Goal: Information Seeking & Learning: Find contact information

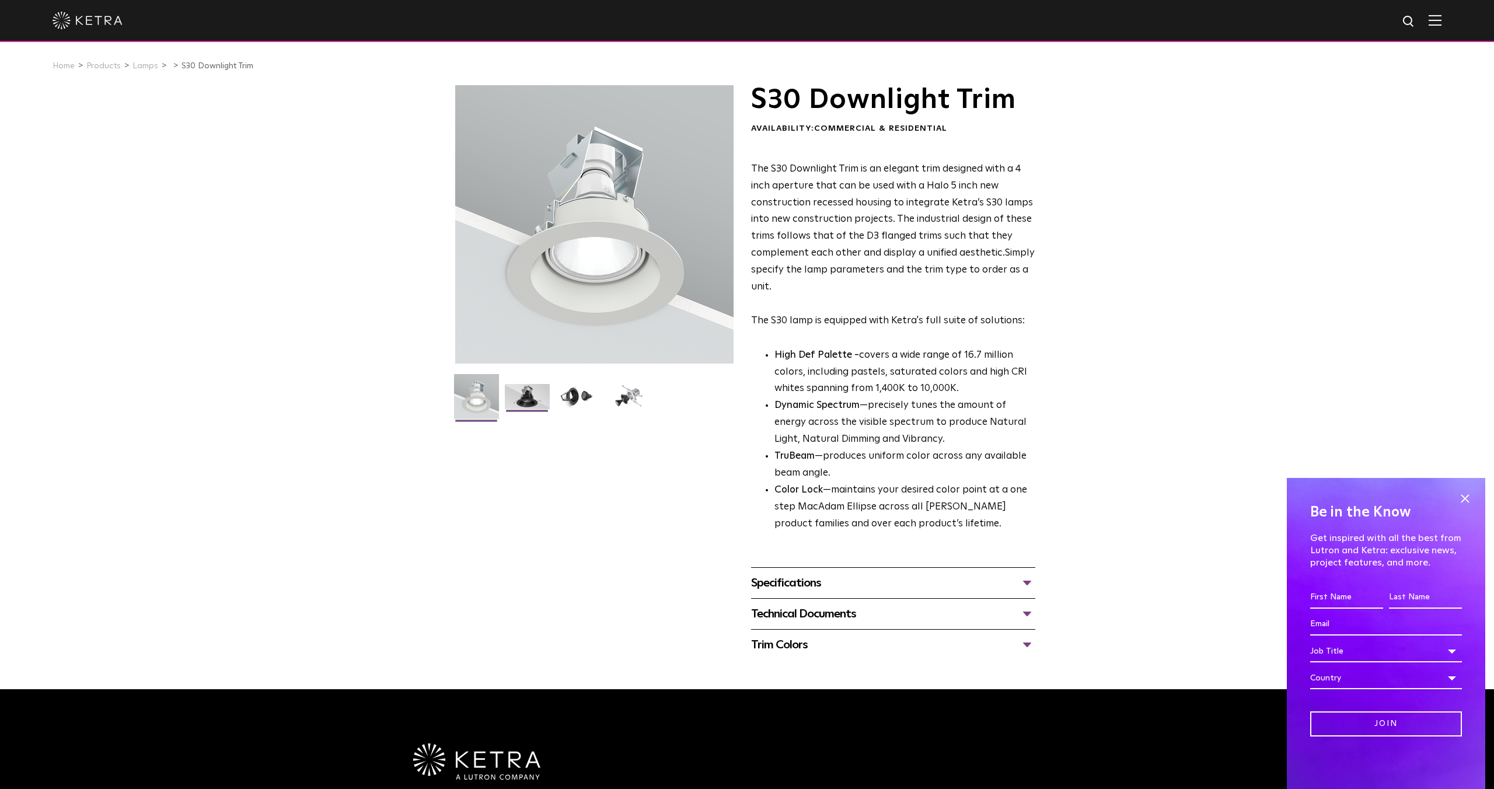
click at [524, 395] on img at bounding box center [527, 401] width 45 height 34
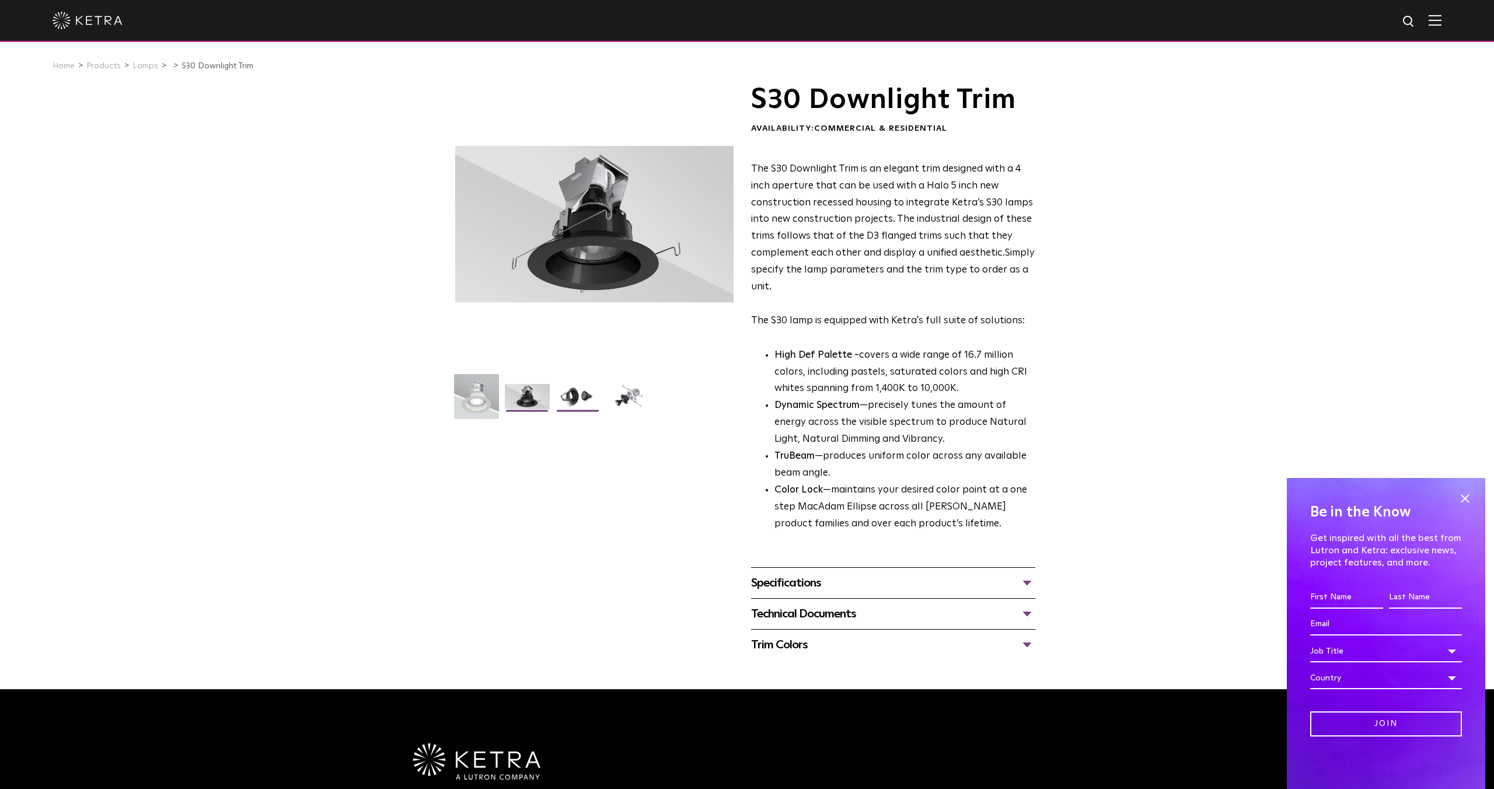
click at [575, 403] on img at bounding box center [578, 401] width 45 height 34
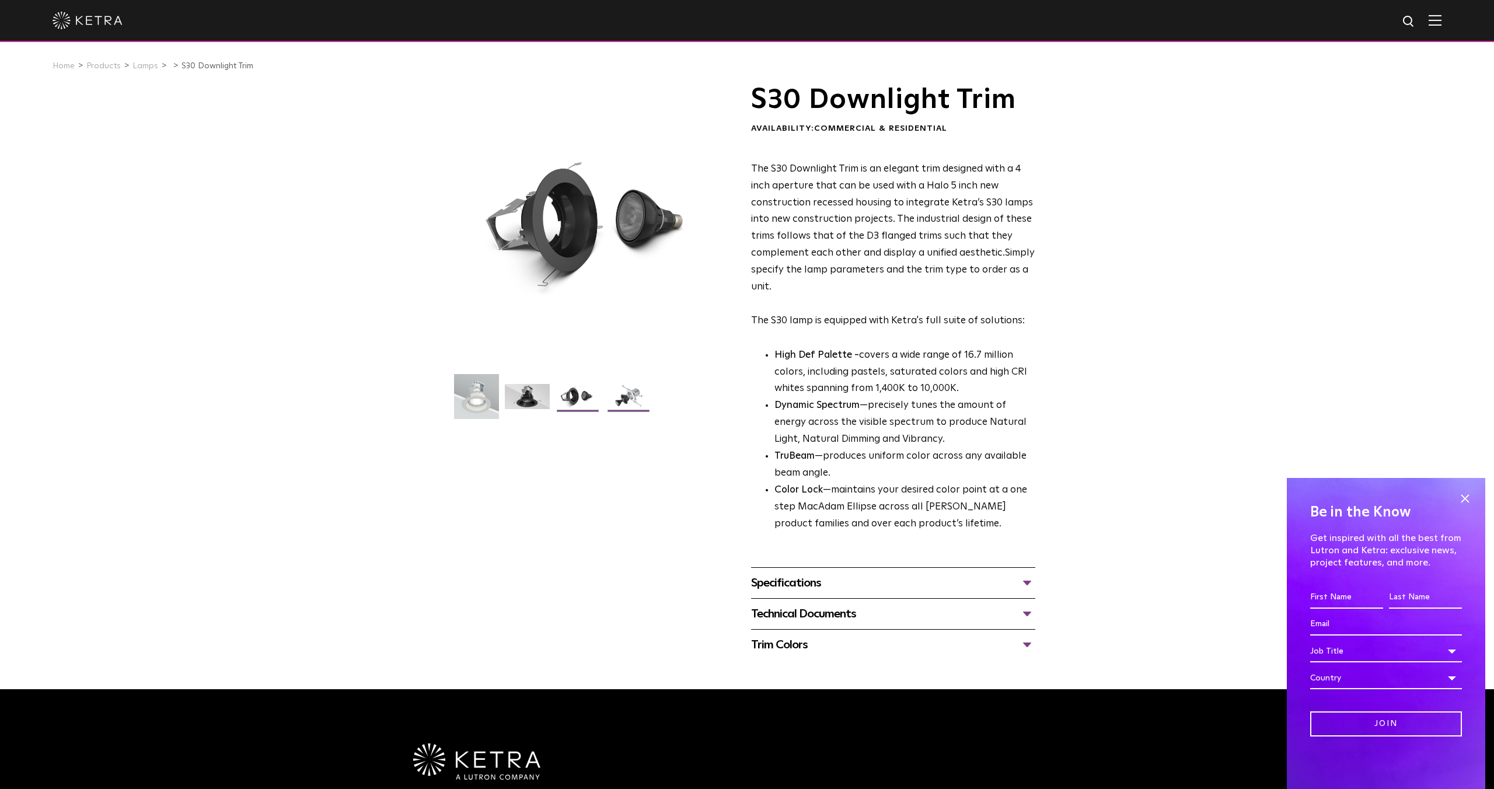
click at [624, 401] on img at bounding box center [628, 401] width 45 height 34
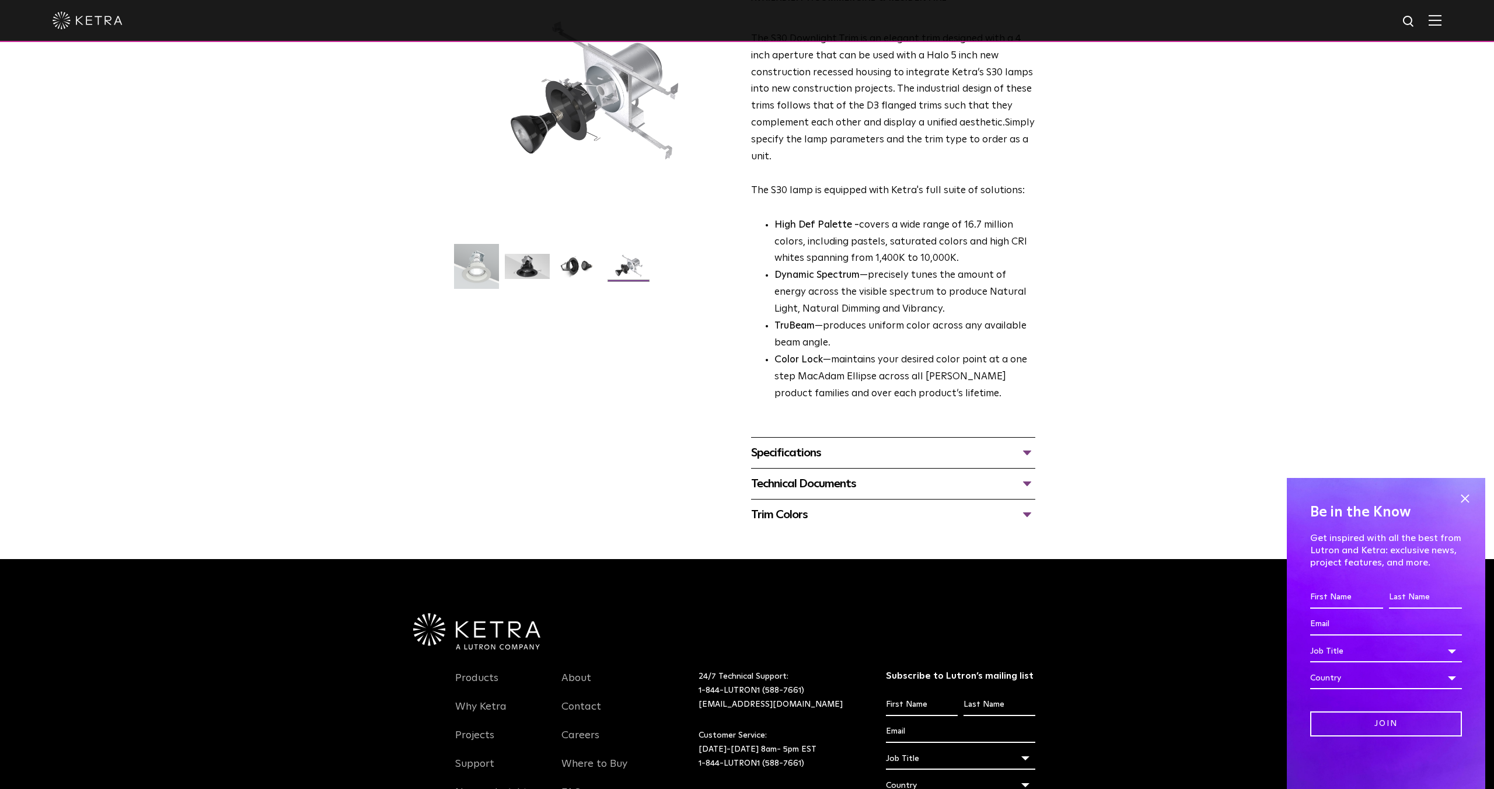
scroll to position [132, 0]
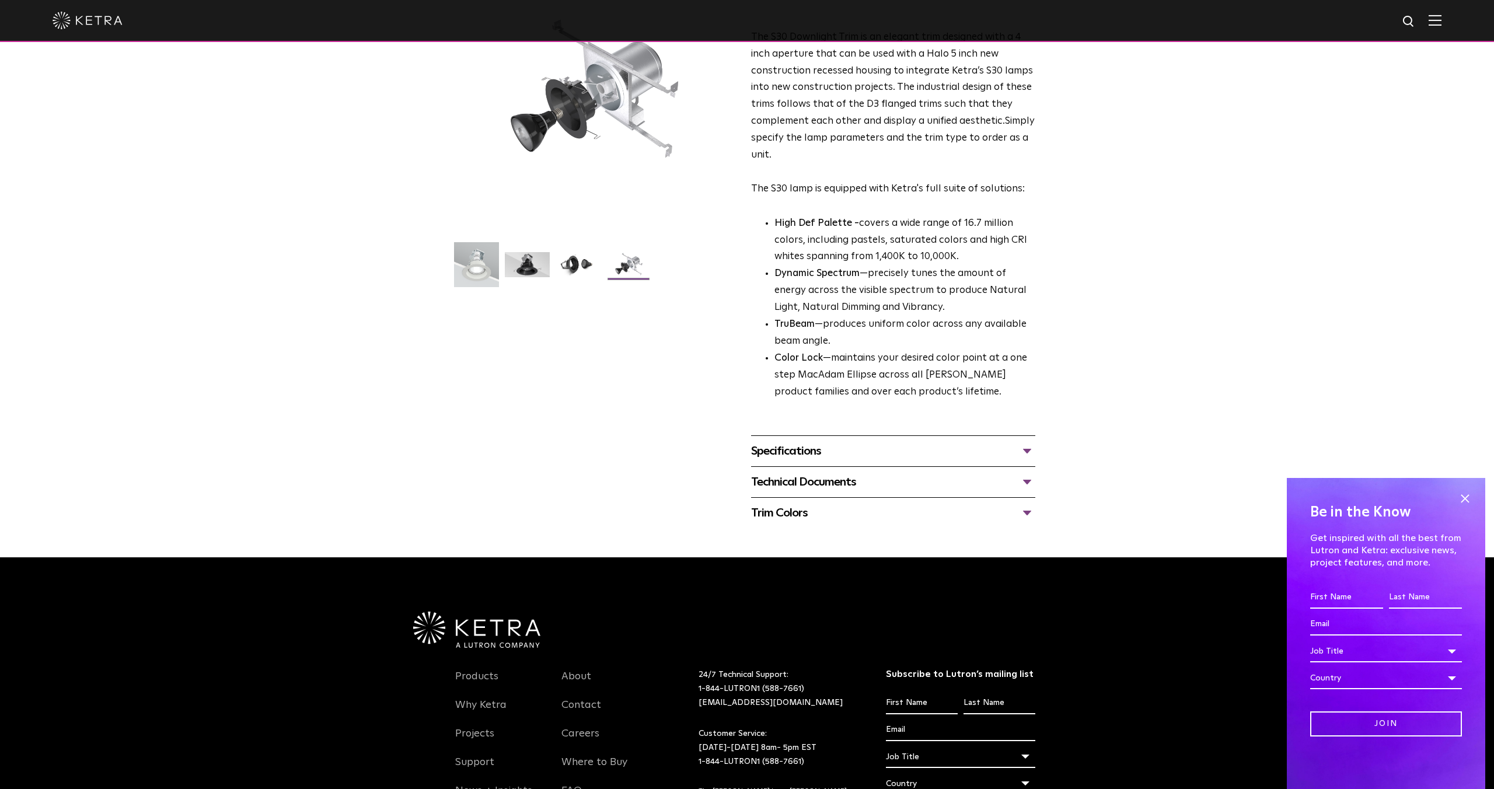
click at [1024, 449] on div "Specifications" at bounding box center [893, 451] width 284 height 19
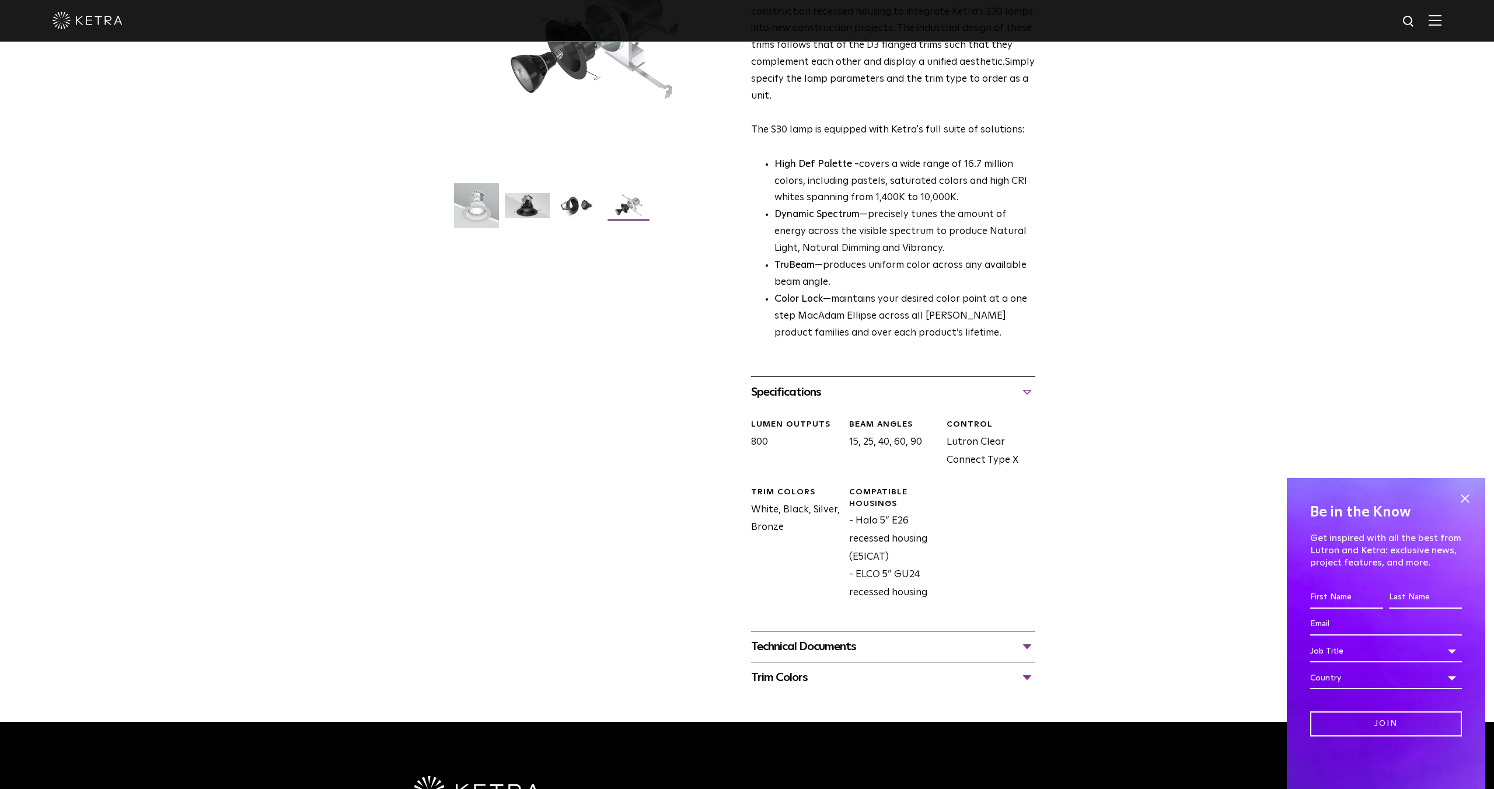
scroll to position [194, 0]
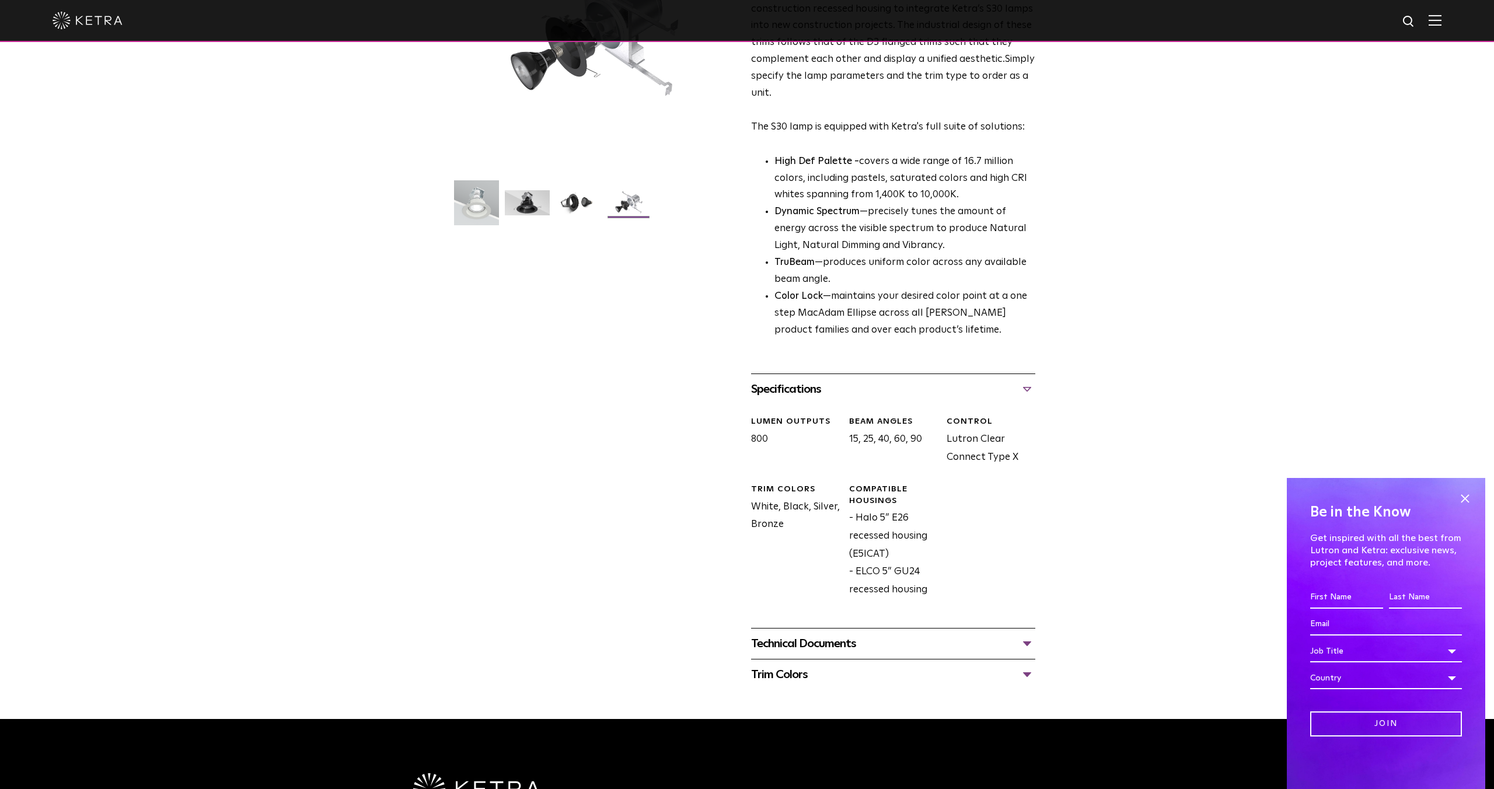
click at [1027, 643] on div "Technical Documents" at bounding box center [893, 643] width 284 height 19
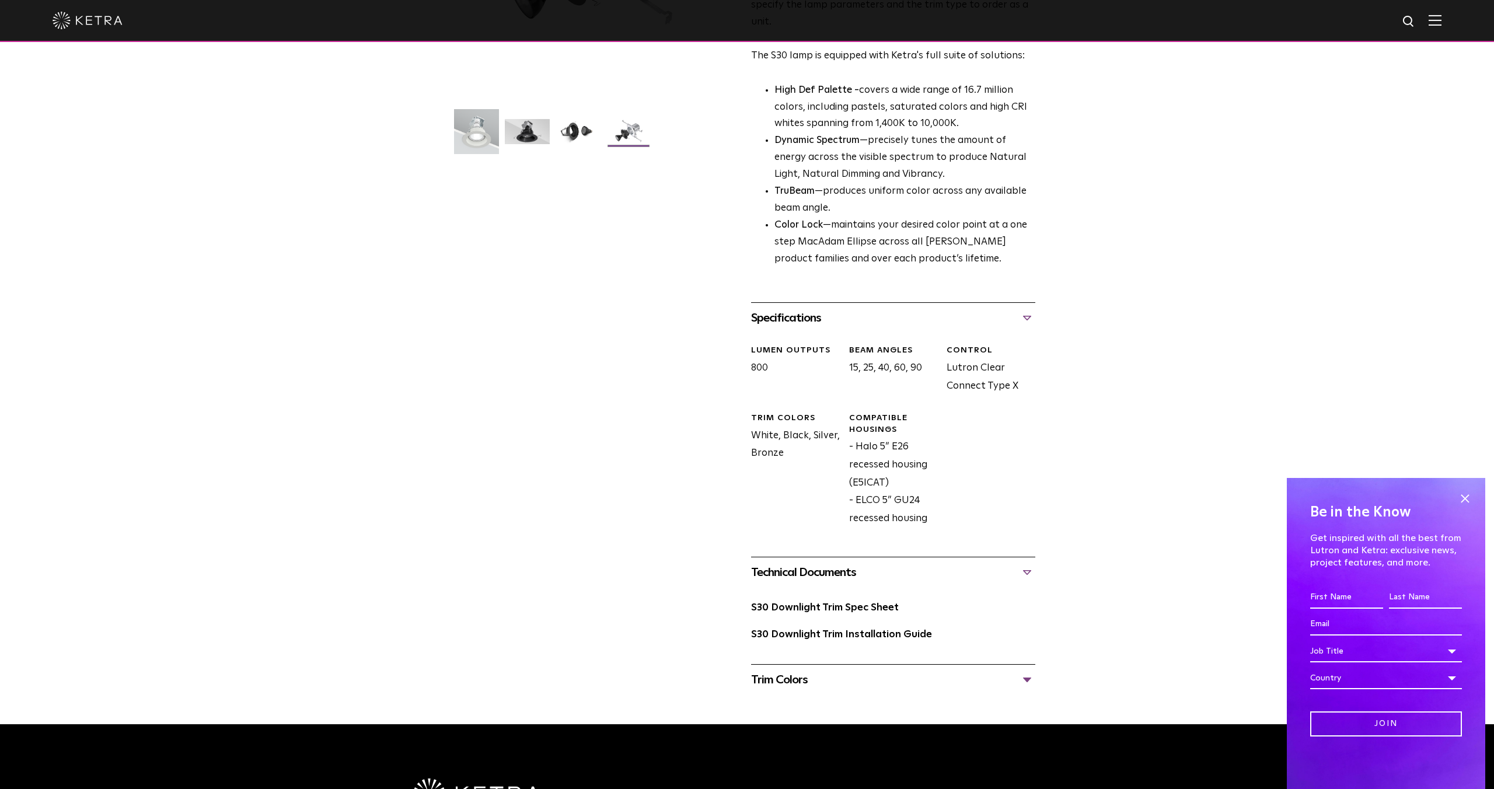
scroll to position [278, 0]
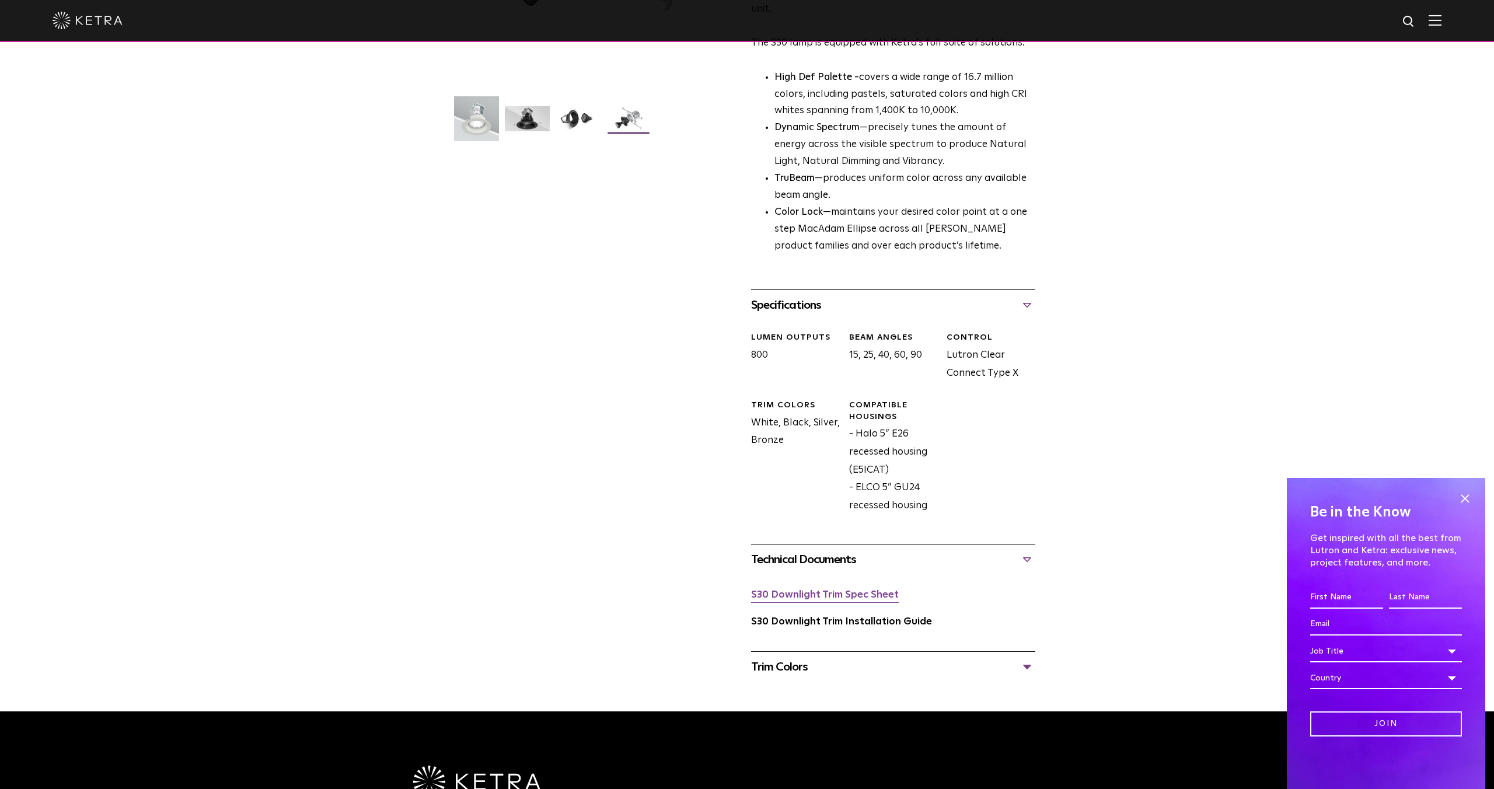
click at [867, 593] on link "S30 Downlight Trim Spec Sheet" at bounding box center [825, 595] width 148 height 10
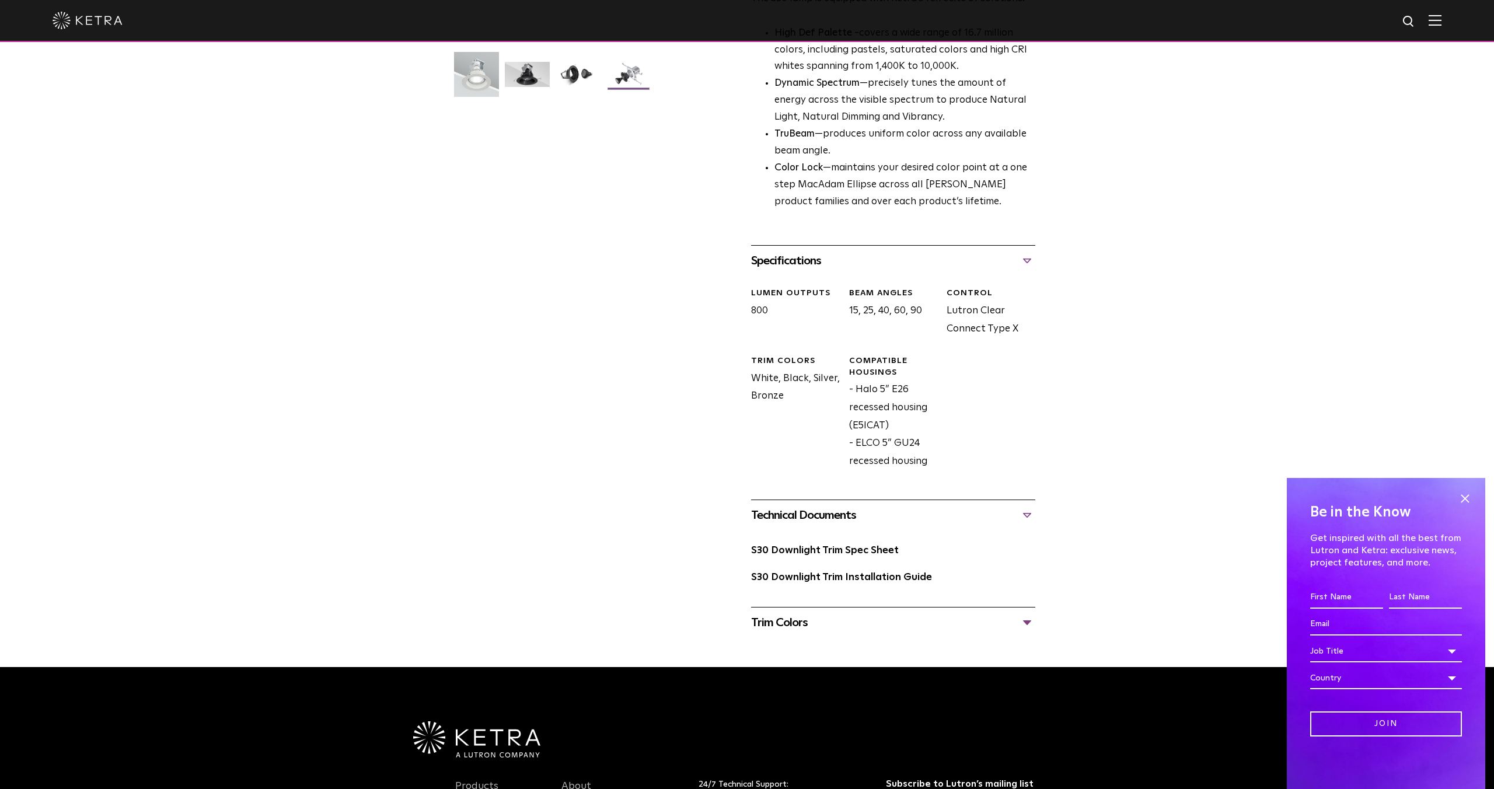
scroll to position [328, 0]
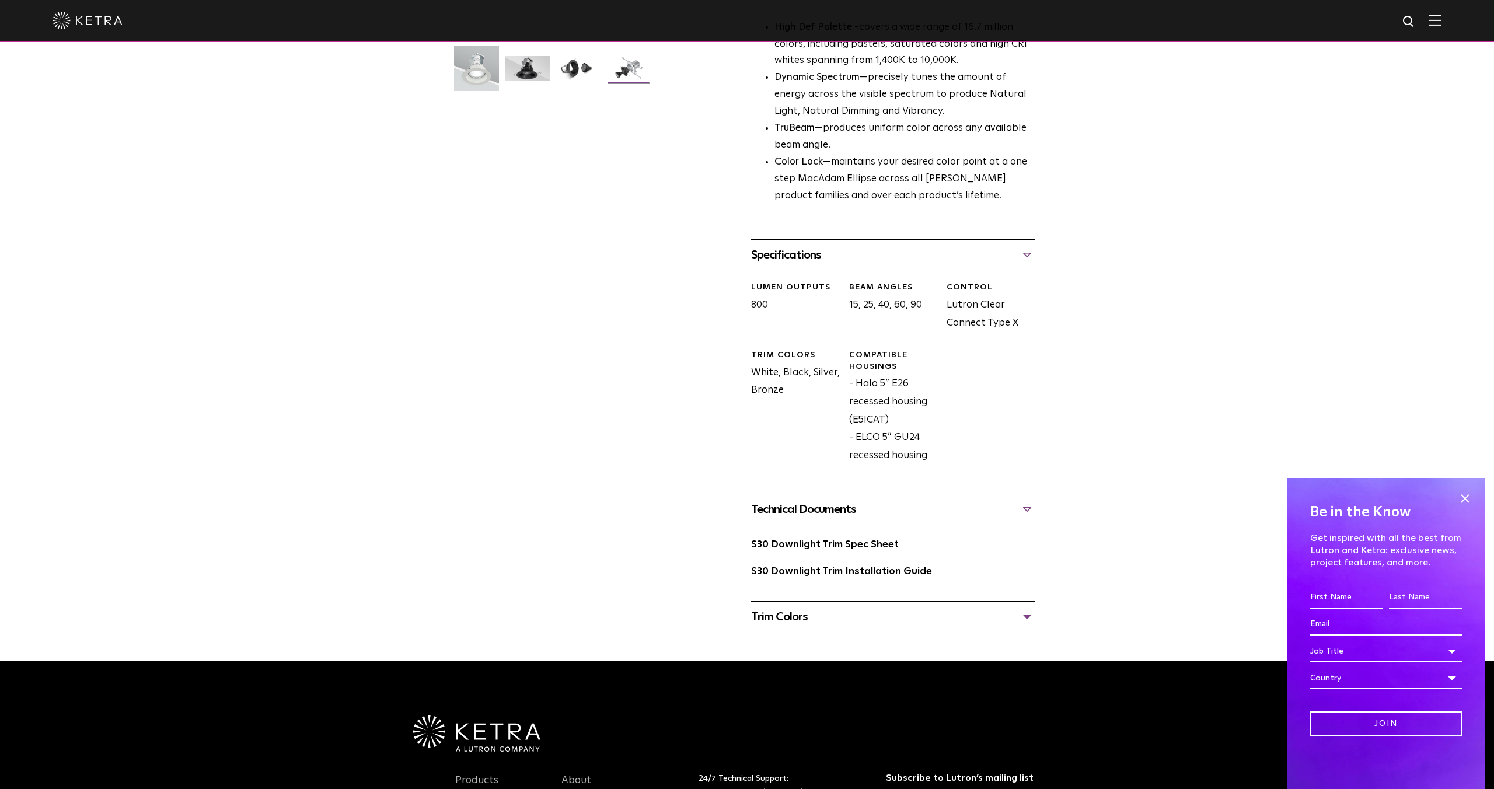
click at [1028, 617] on div "Trim Colors" at bounding box center [893, 617] width 284 height 19
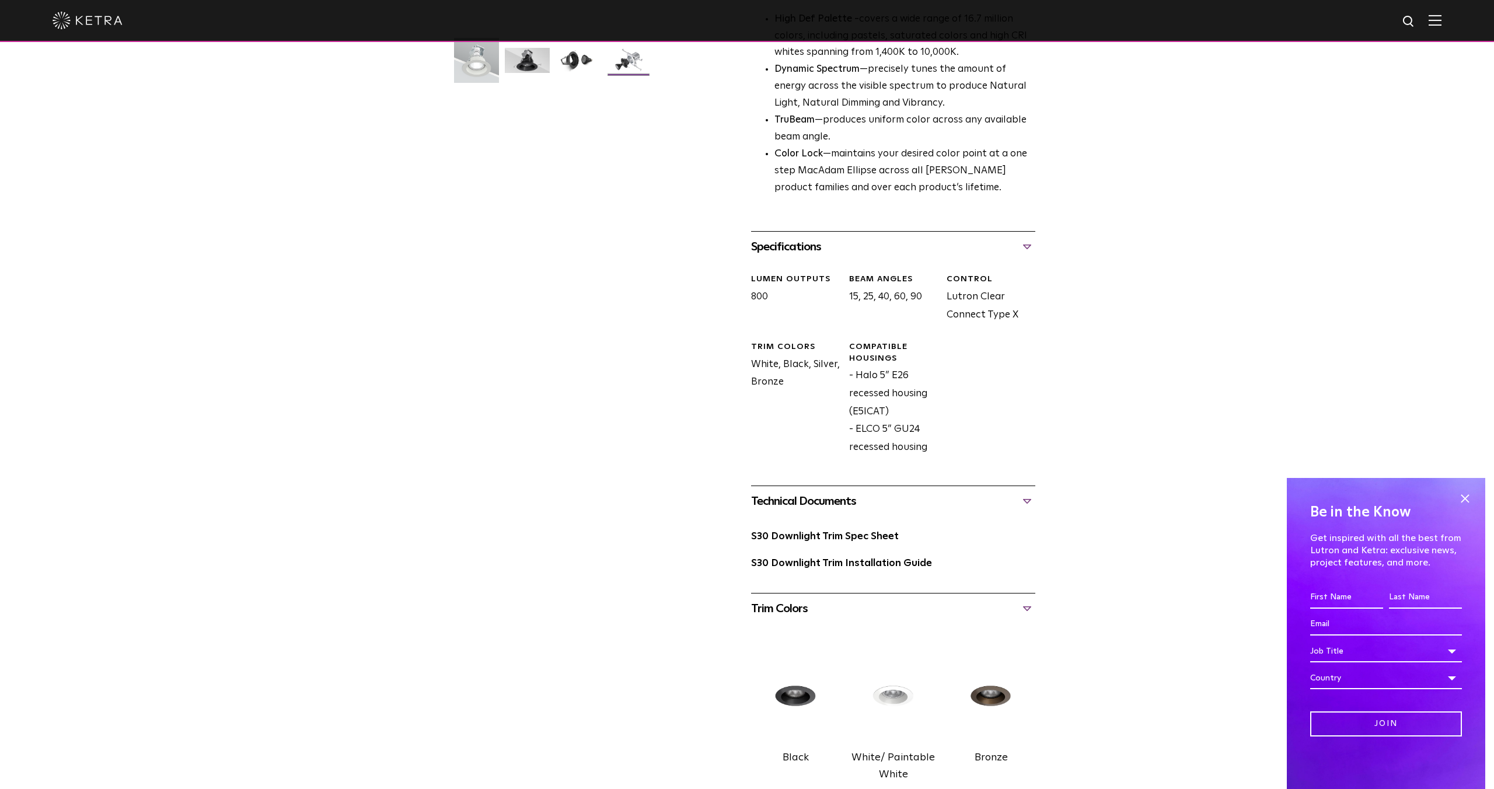
scroll to position [334, 0]
click at [863, 565] on link "S30 Downlight Trim Installation Guide" at bounding box center [841, 565] width 181 height 10
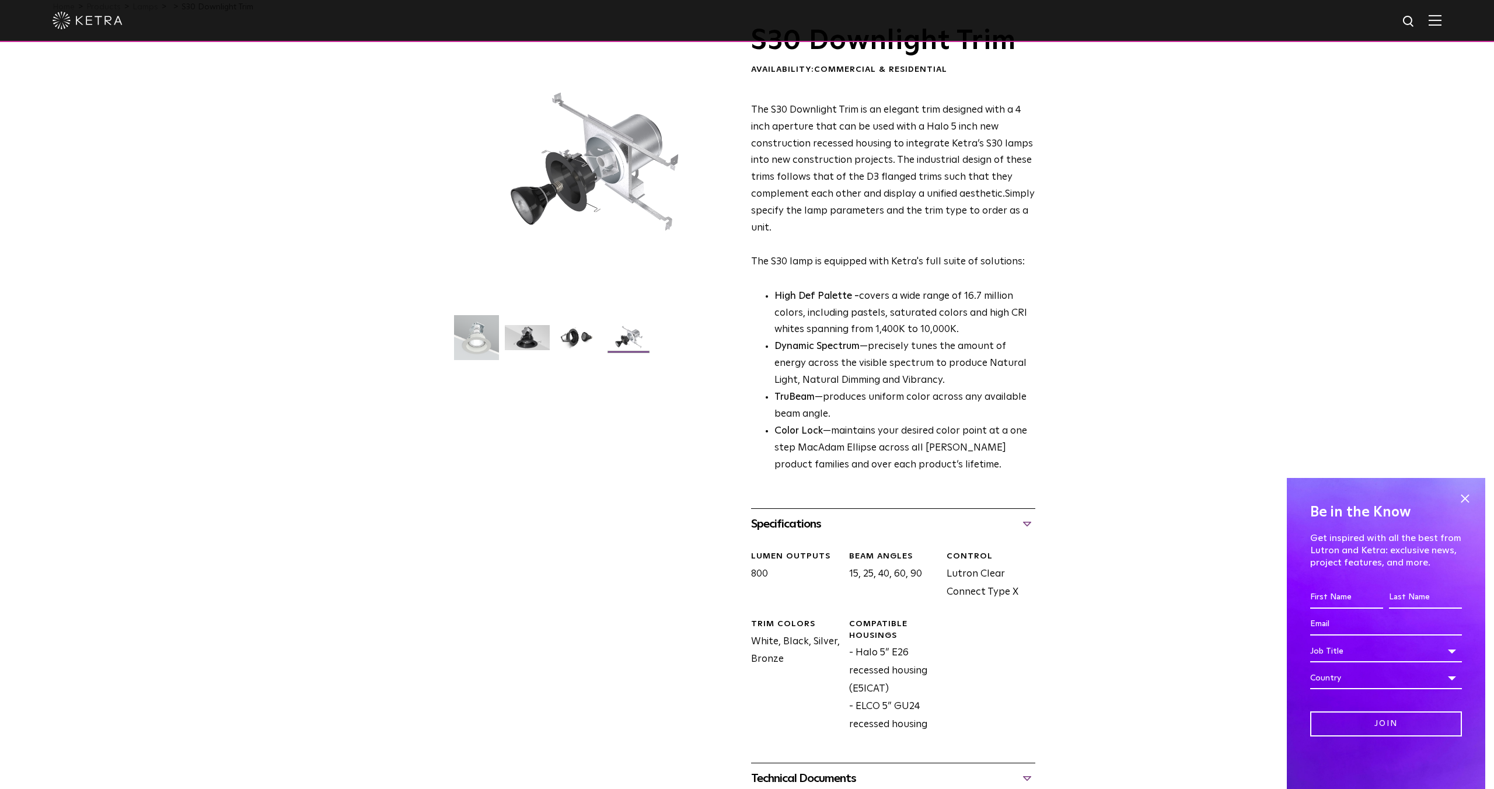
scroll to position [0, 0]
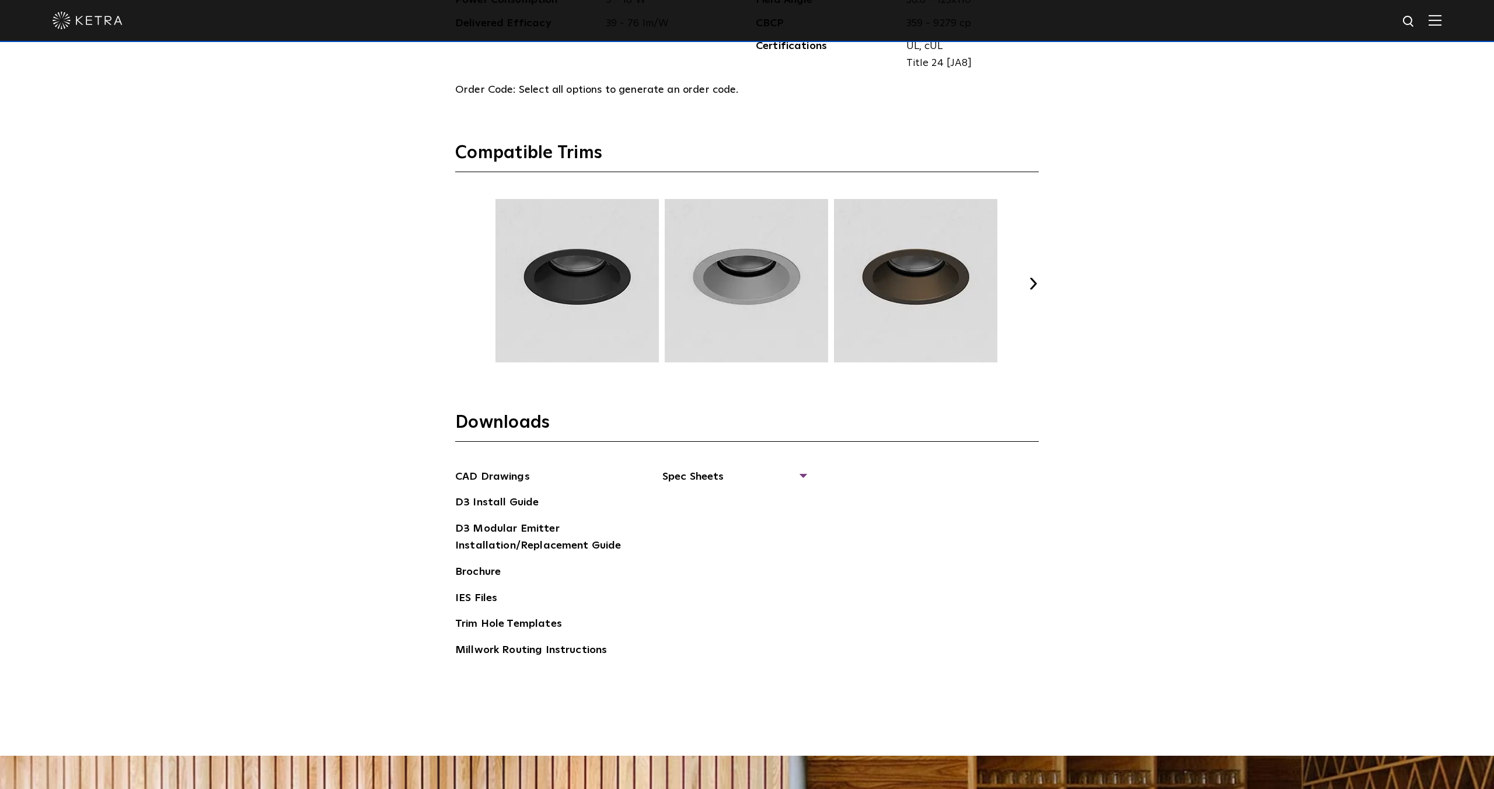
scroll to position [1786, 0]
click at [714, 479] on span "Spec Sheets" at bounding box center [734, 481] width 143 height 26
click at [732, 503] on link "D3 Adjustable Round" at bounding box center [721, 502] width 89 height 13
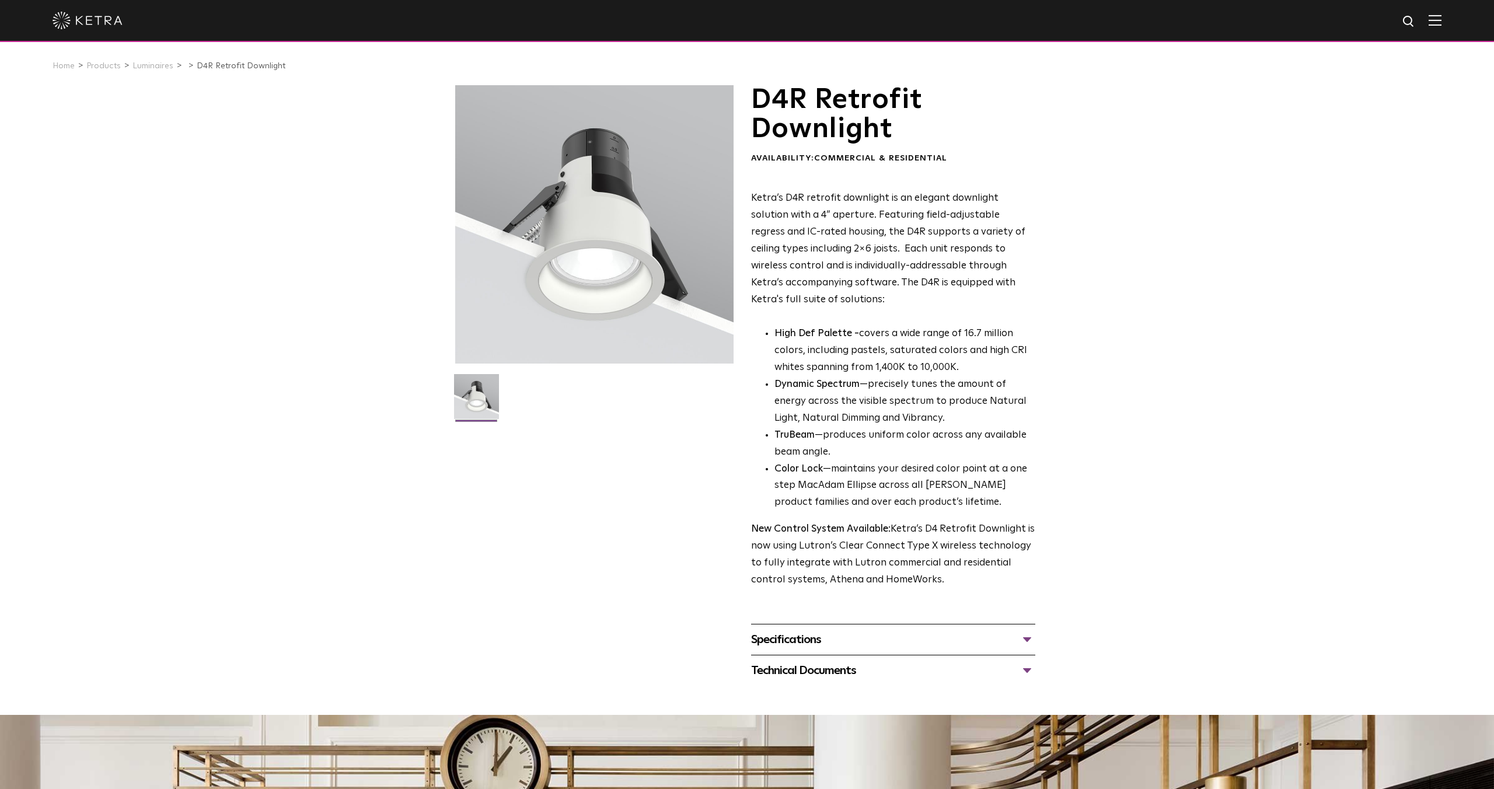
click at [1027, 639] on div "Specifications" at bounding box center [893, 639] width 284 height 19
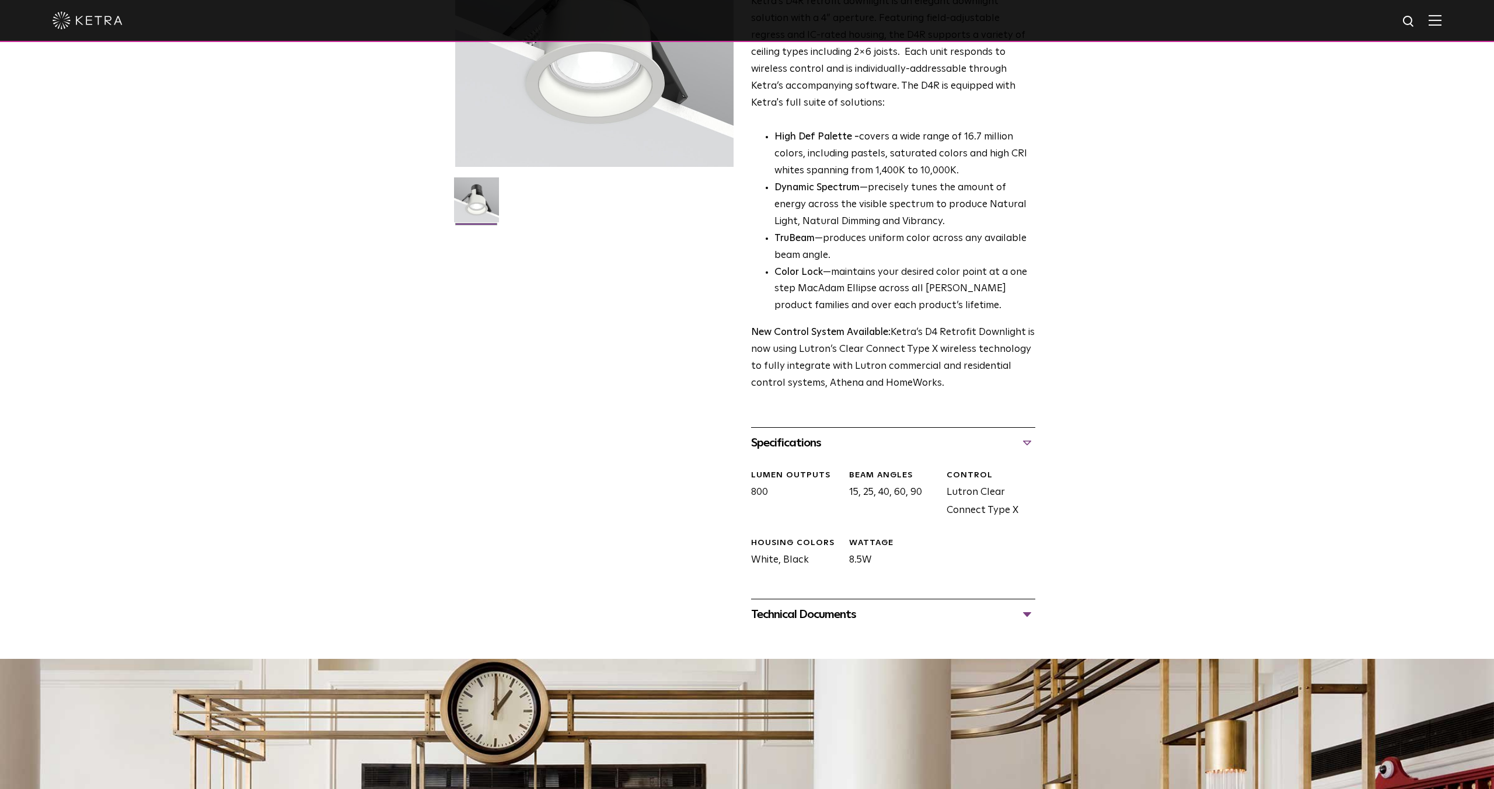
scroll to position [197, 0]
click at [1024, 612] on div "Technical Documents" at bounding box center [893, 614] width 284 height 19
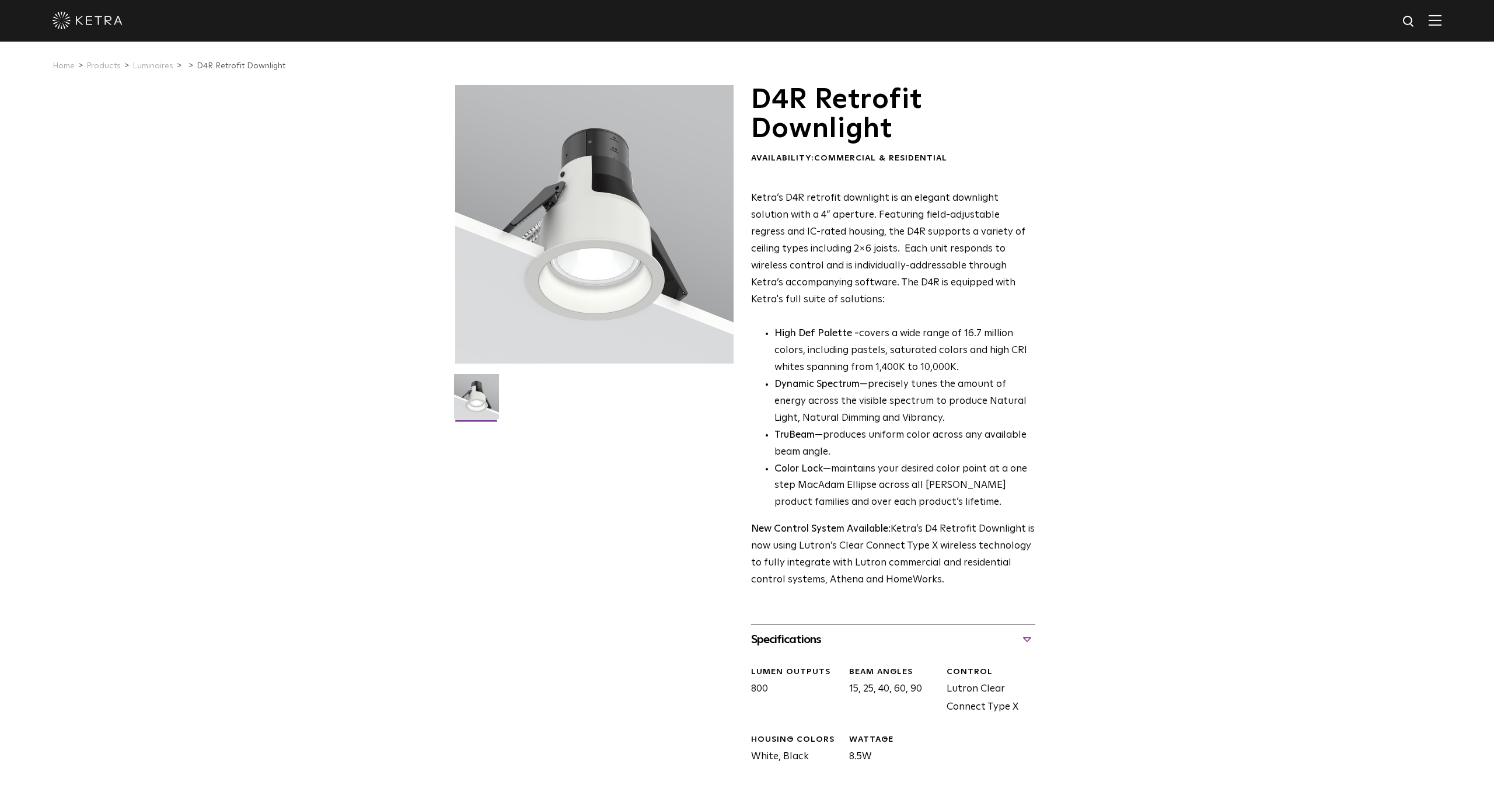
scroll to position [956, 0]
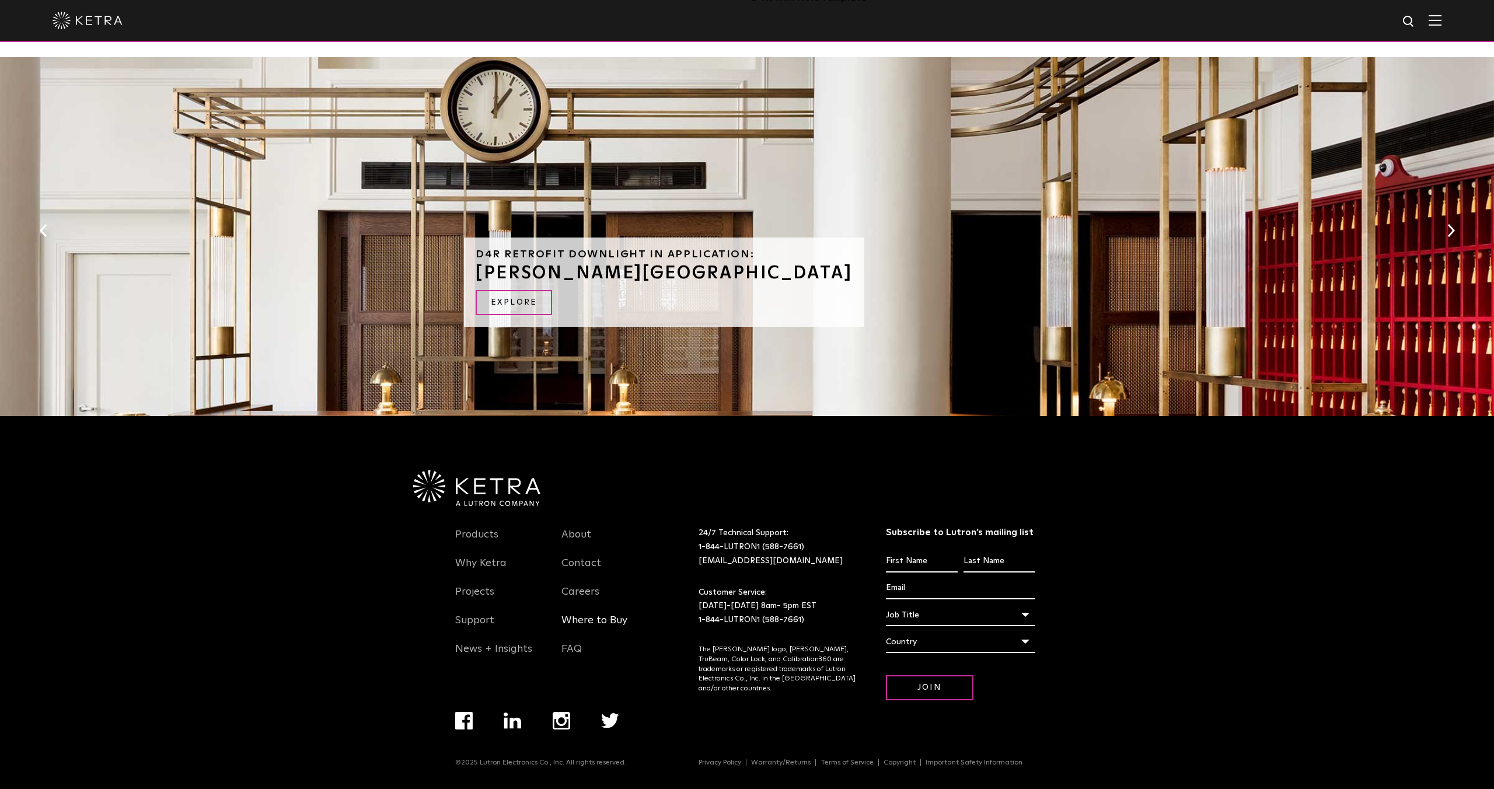
click at [577, 620] on link "Where to Buy" at bounding box center [595, 627] width 66 height 27
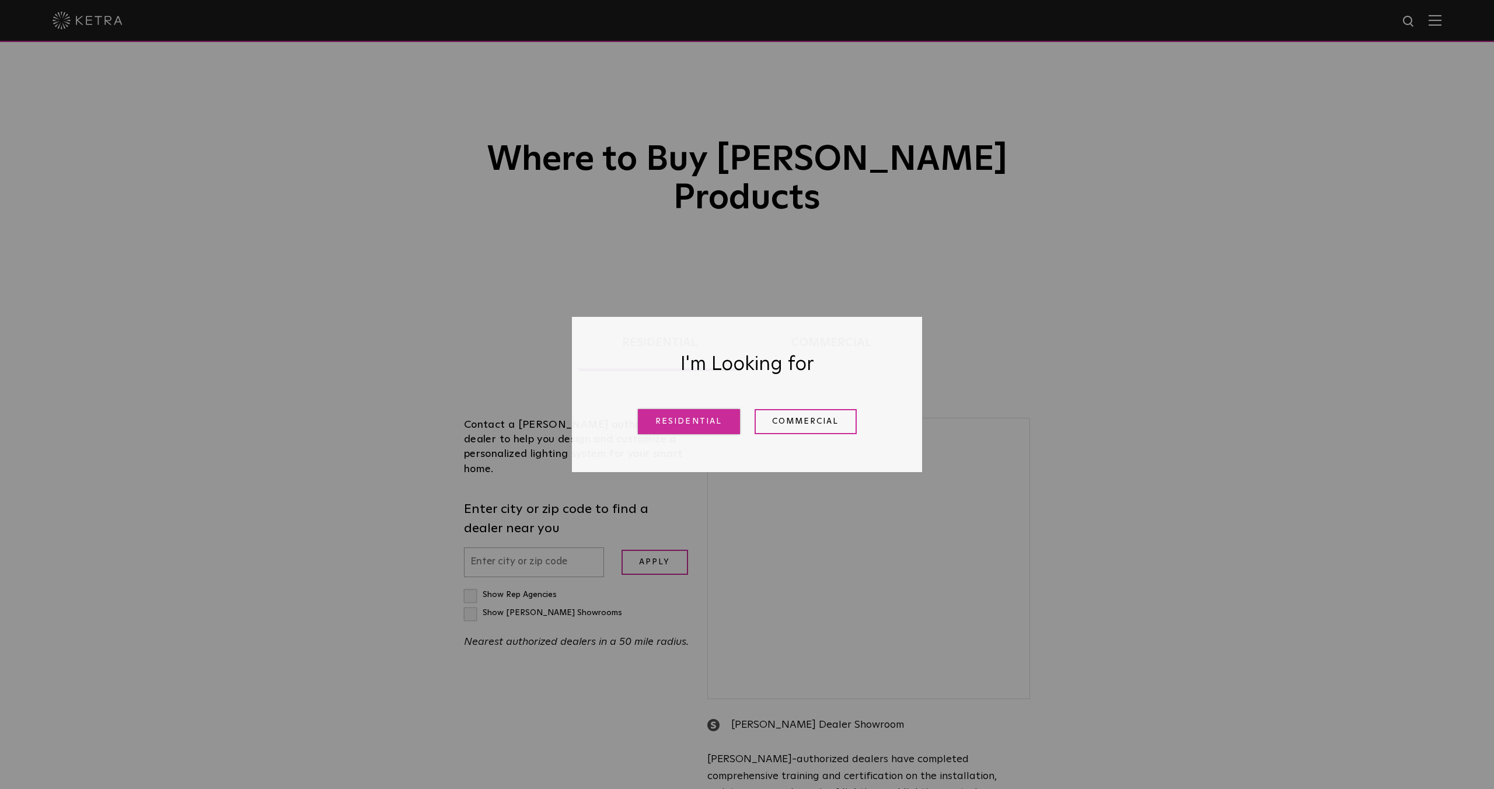
click at [700, 420] on link "Residential" at bounding box center [689, 421] width 102 height 25
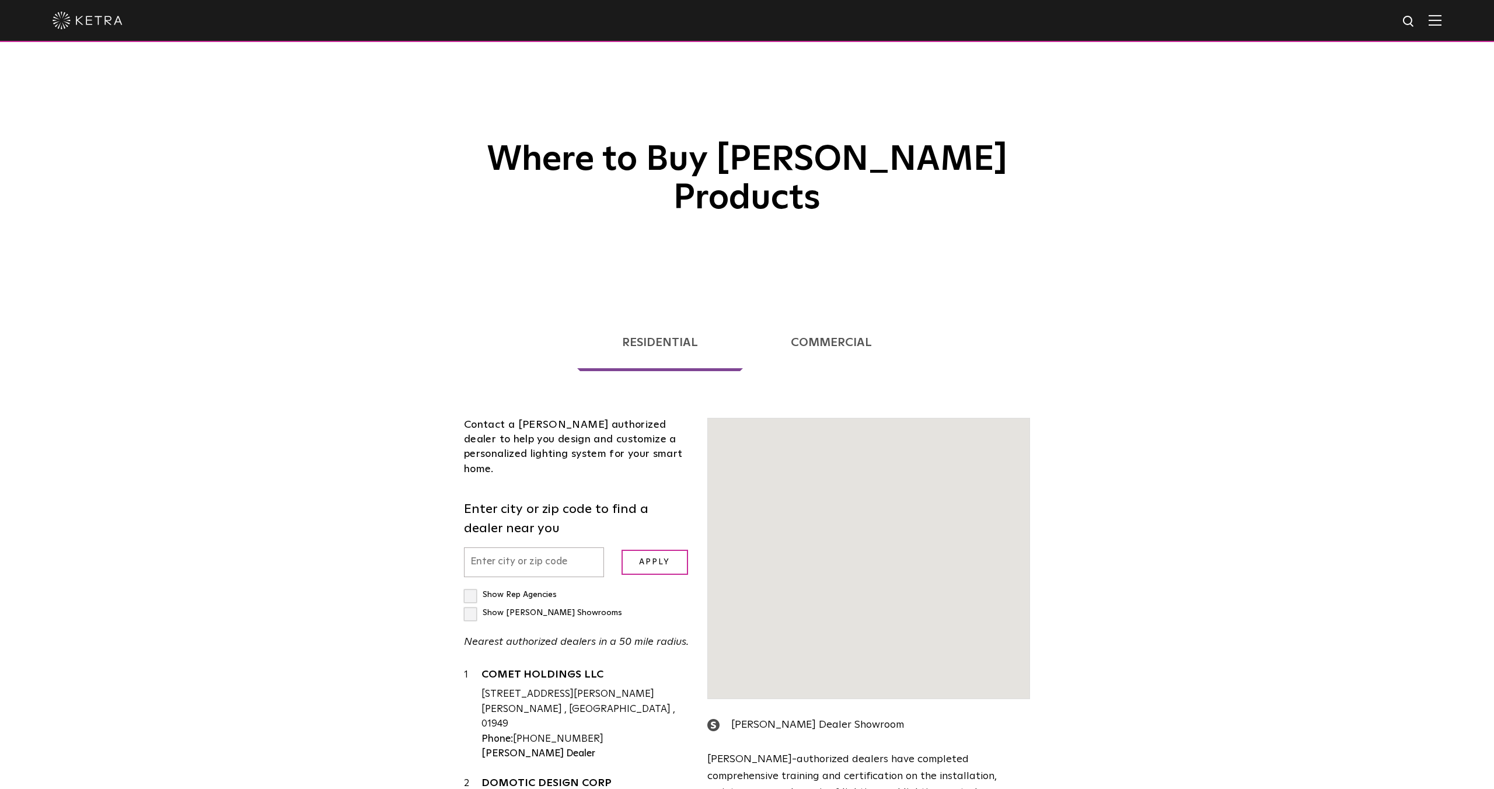
scroll to position [298, 0]
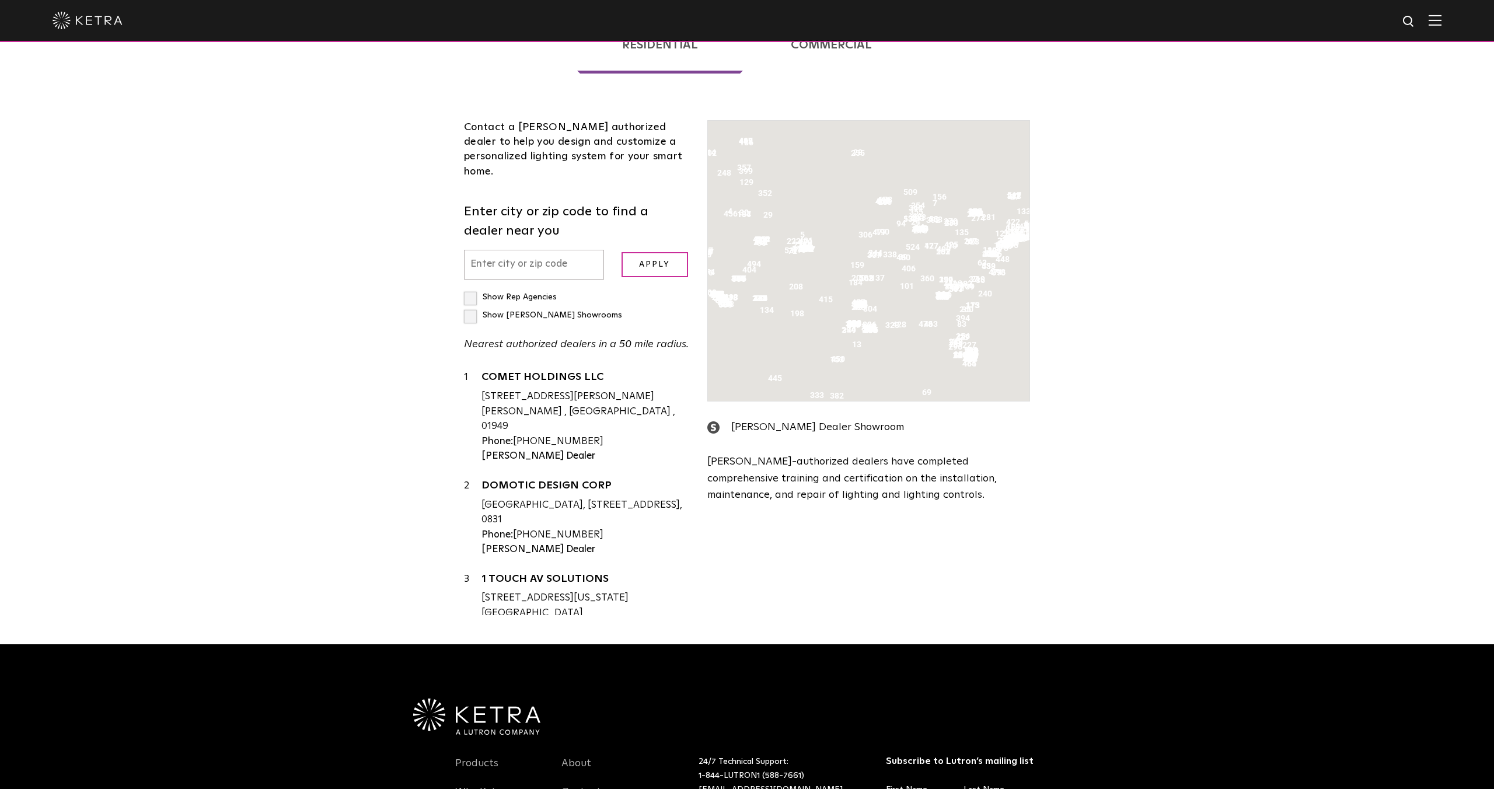
click at [539, 250] on input "text" at bounding box center [534, 265] width 140 height 30
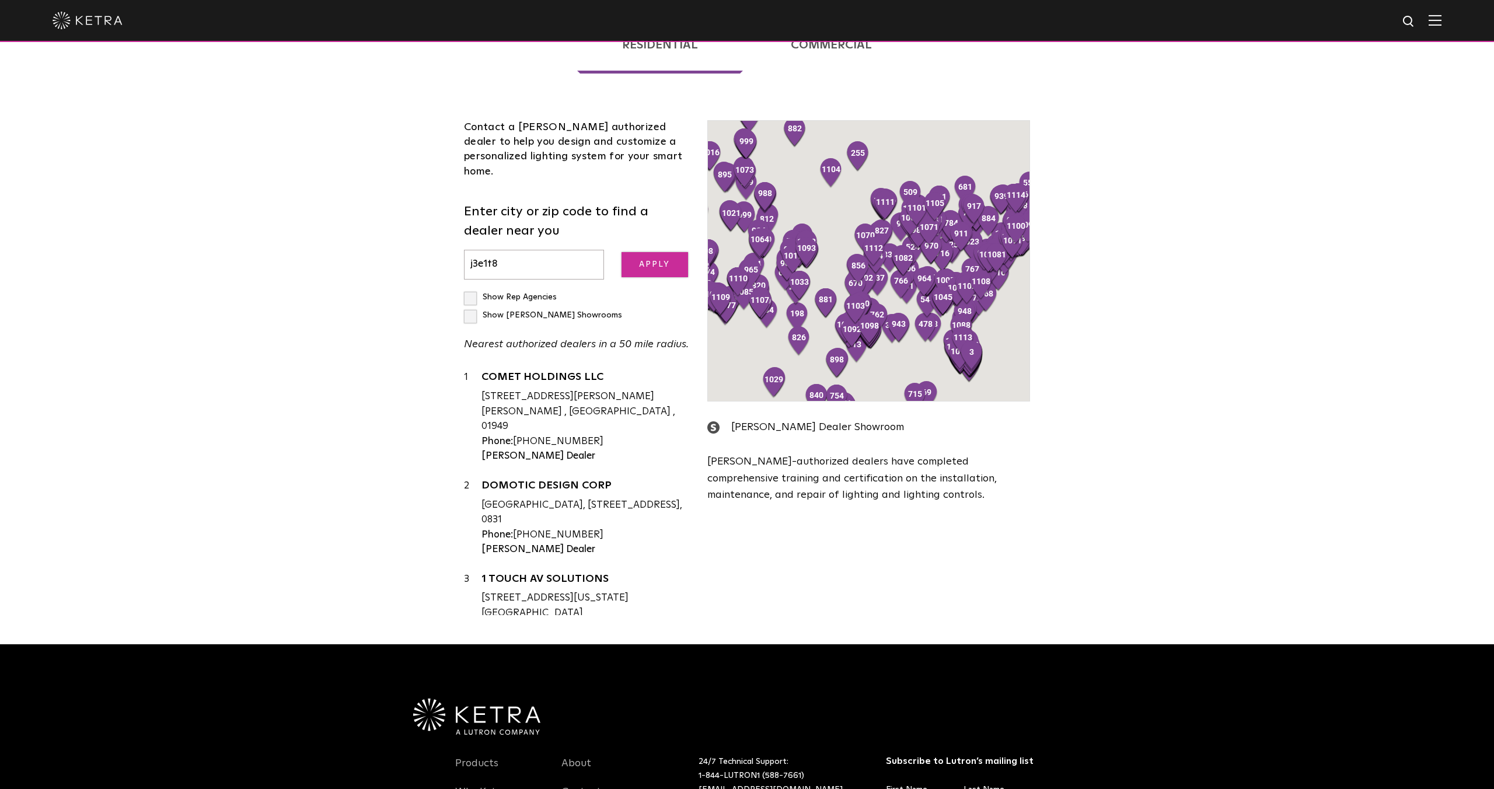
type input "j3e1t8"
click at [657, 252] on input "Apply" at bounding box center [655, 264] width 67 height 25
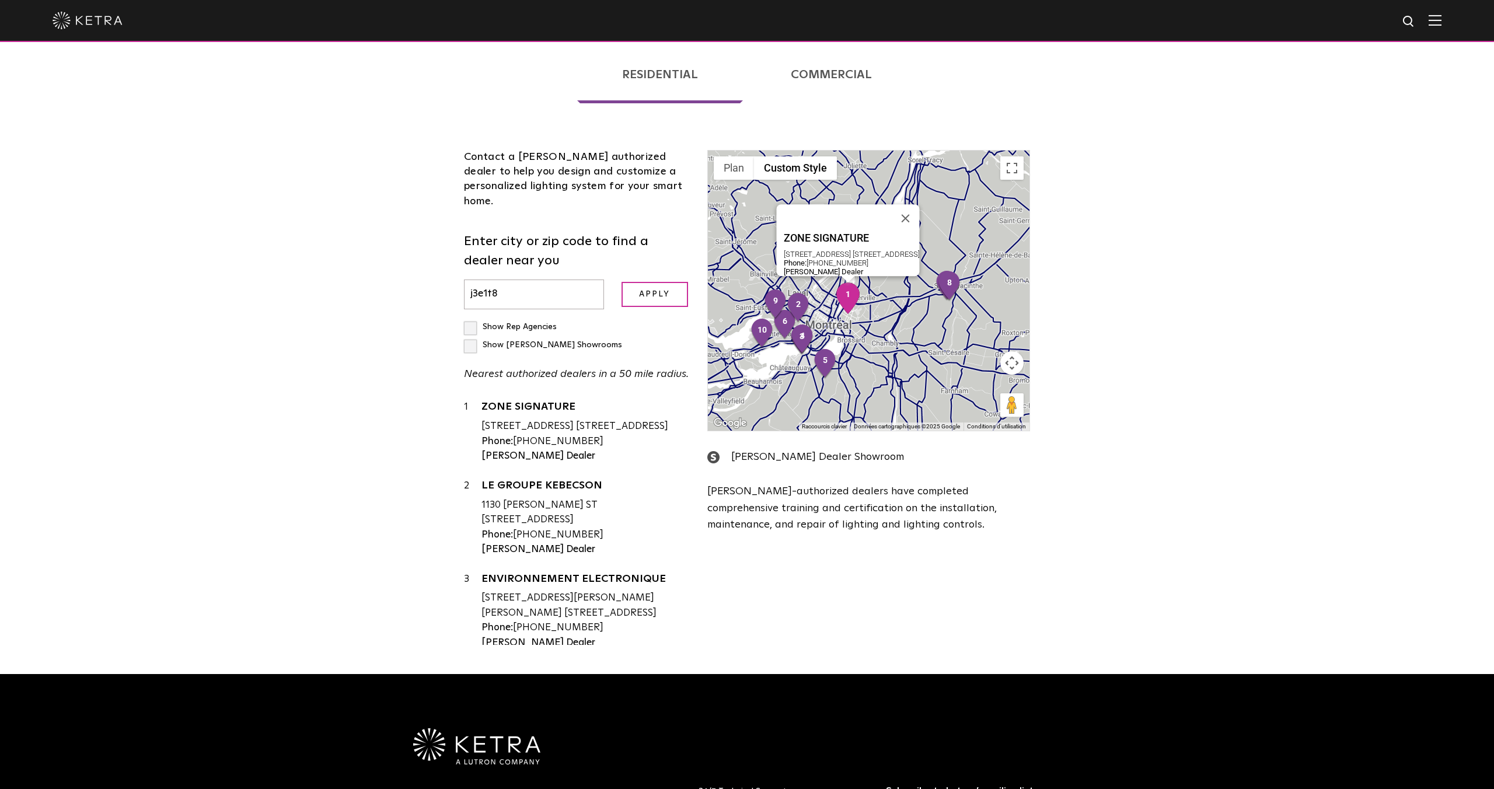
scroll to position [267, 0]
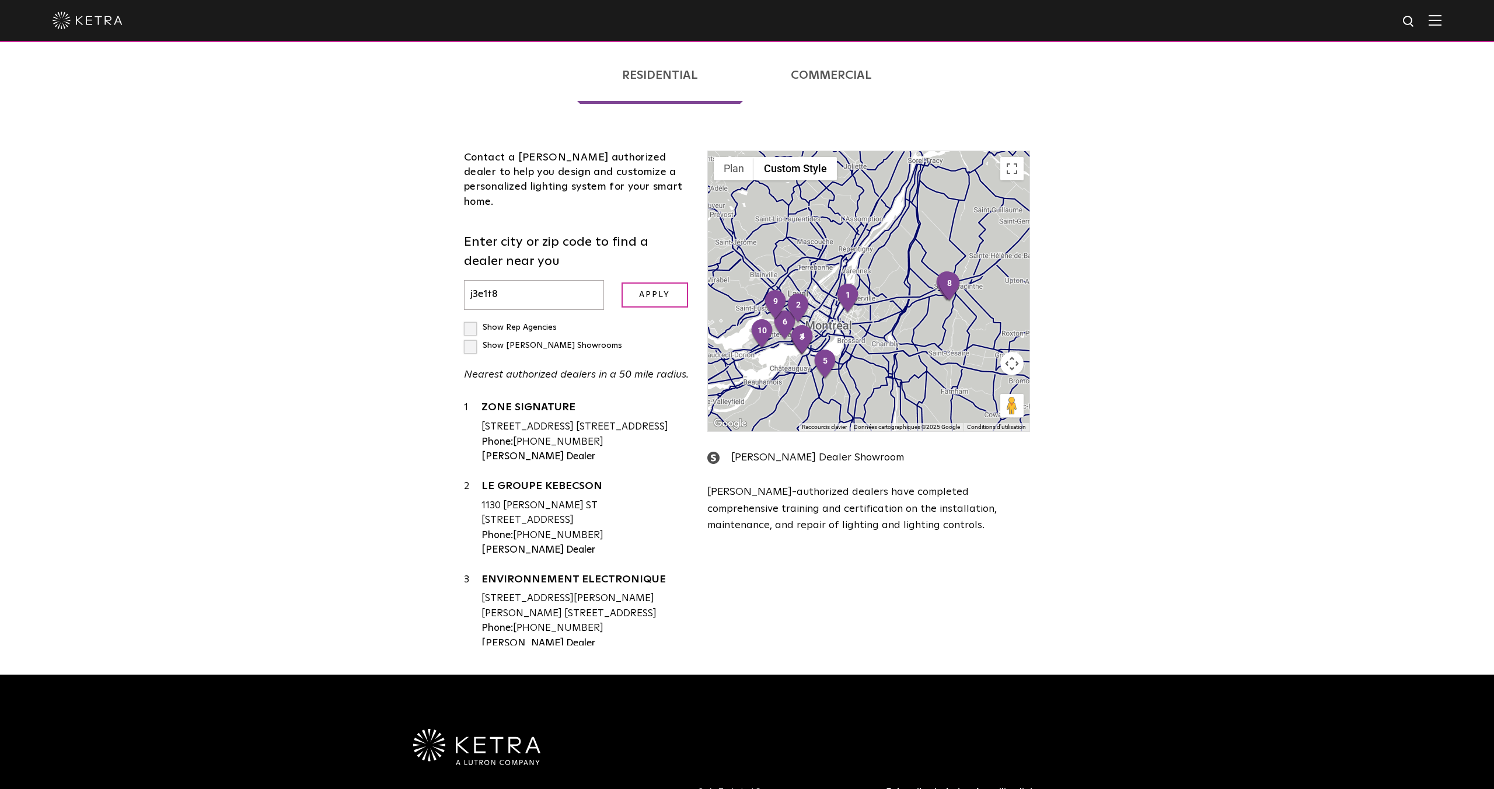
click at [855, 299] on div at bounding box center [869, 291] width 322 height 280
click at [525, 402] on link "ZONE SIGNATURE" at bounding box center [586, 409] width 208 height 15
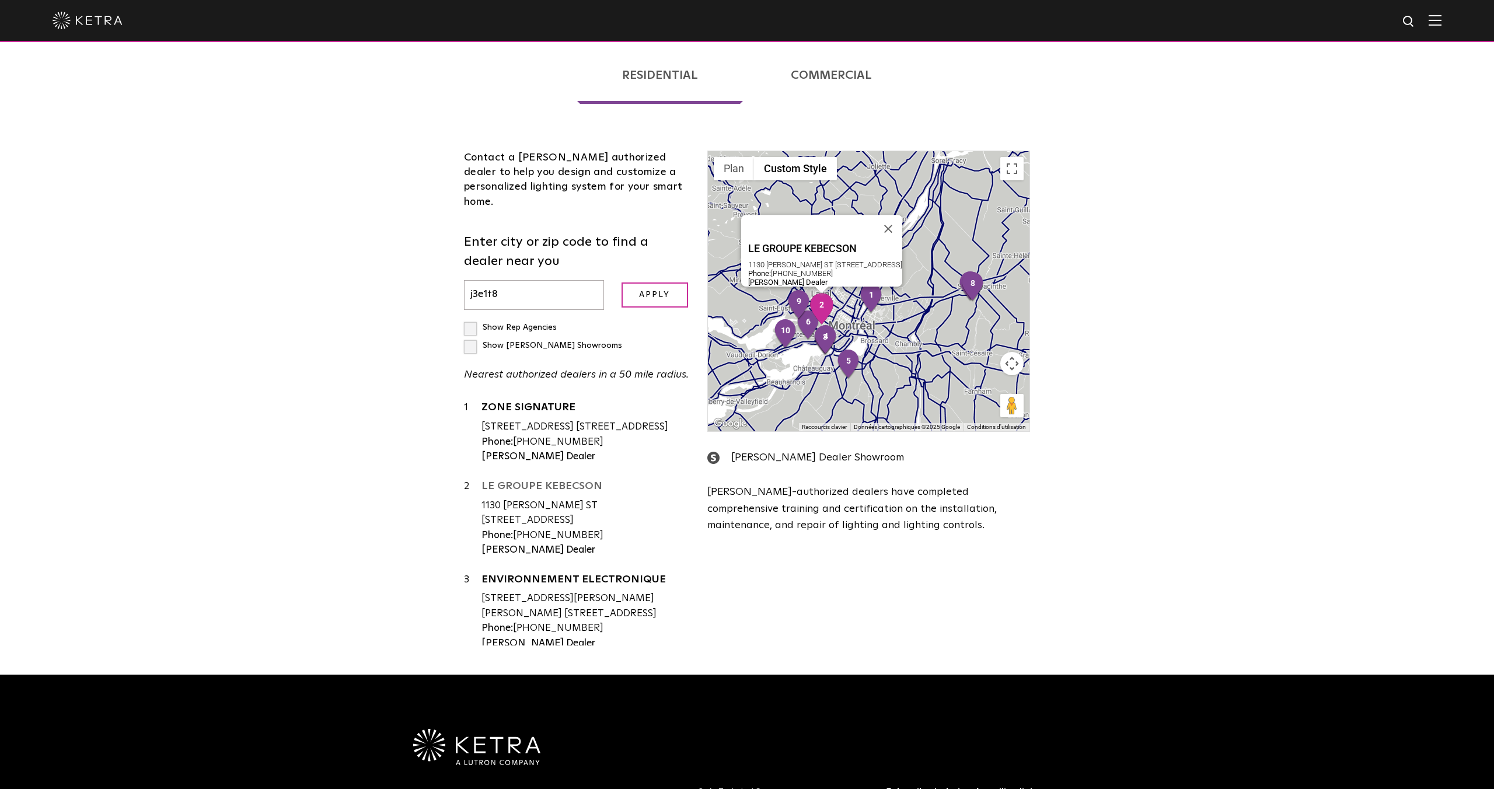
click at [563, 481] on link "LE GROUPE KEBECSON" at bounding box center [586, 488] width 208 height 15
click at [532, 481] on link "LE GROUPE KEBECSON" at bounding box center [586, 488] width 208 height 15
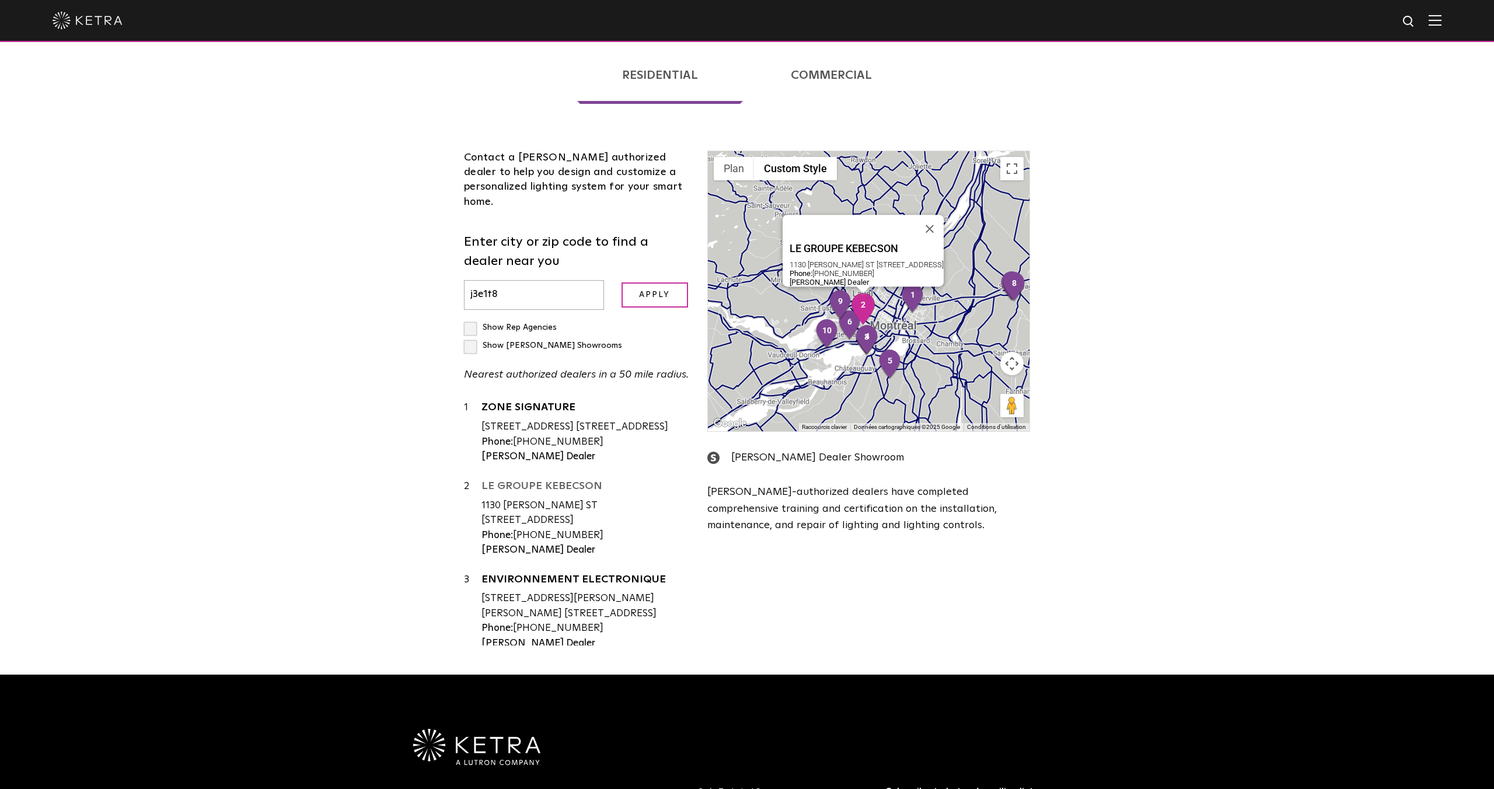
click at [570, 481] on link "LE GROUPE KEBECSON" at bounding box center [586, 488] width 208 height 15
